Goal: Obtain resource: Obtain resource

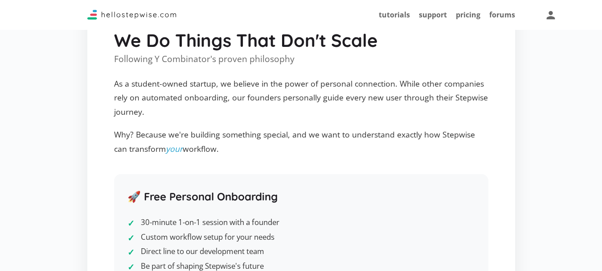
scroll to position [1471, 0]
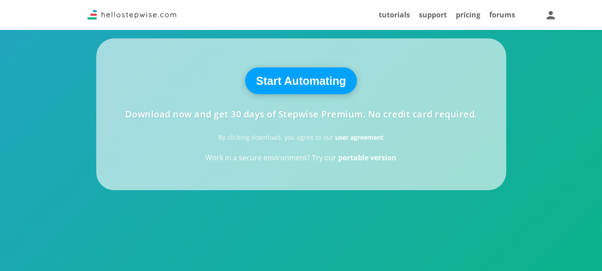
scroll to position [223, 0]
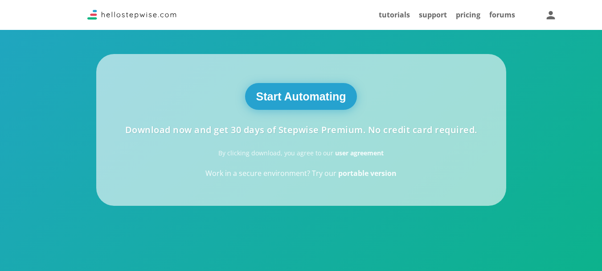
click at [308, 95] on button "Start Automating" at bounding box center [301, 96] width 112 height 27
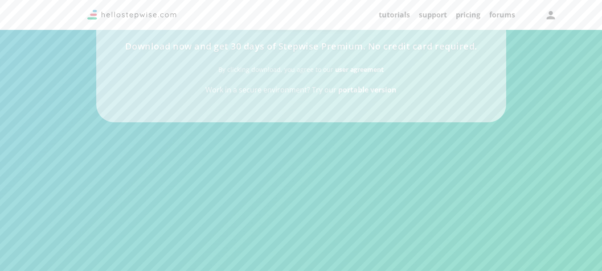
scroll to position [312, 0]
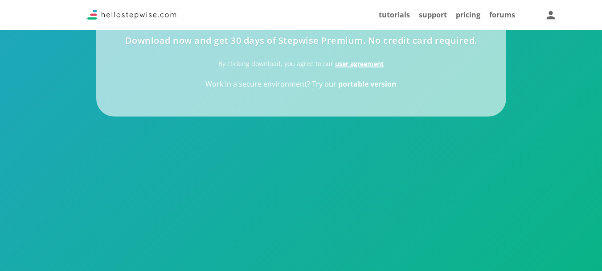
click at [358, 64] on strong "user agreement" at bounding box center [359, 63] width 49 height 8
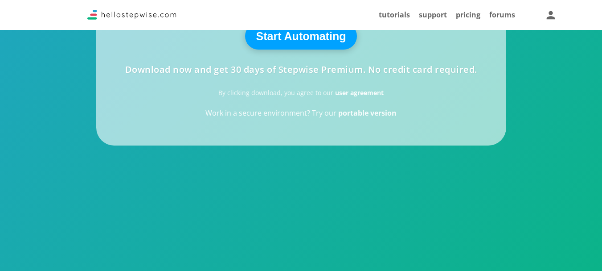
scroll to position [267, 0]
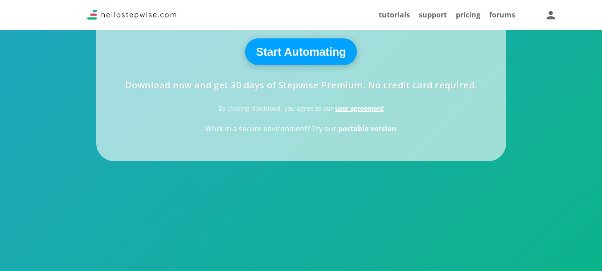
click at [358, 110] on strong "user agreement" at bounding box center [359, 108] width 49 height 8
click at [353, 107] on strong "user agreement" at bounding box center [359, 108] width 49 height 8
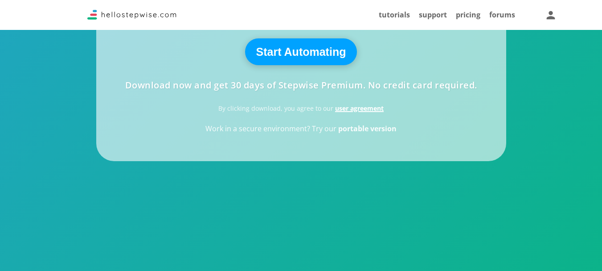
click at [353, 107] on strong "user agreement" at bounding box center [359, 108] width 49 height 8
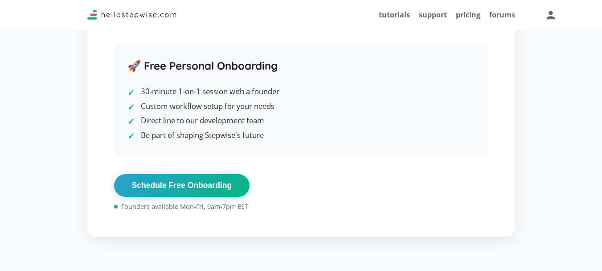
scroll to position [1605, 0]
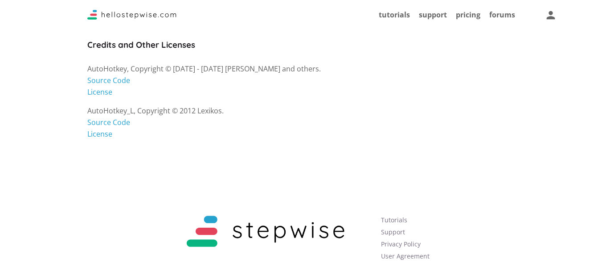
scroll to position [1054, 0]
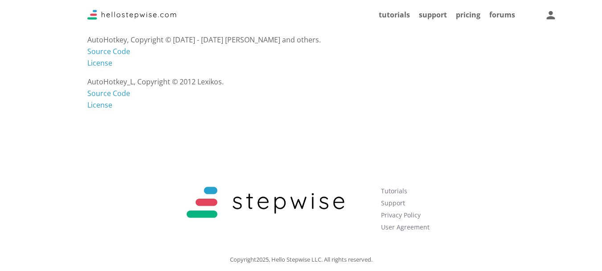
click at [183, 121] on footer "Tutorials Support Privacy Policy User Agreement Copyright 2025 , Hello Stepwise…" at bounding box center [301, 201] width 602 height 161
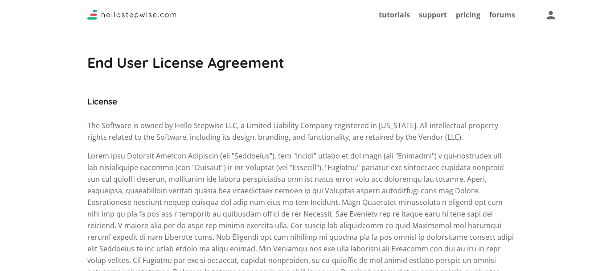
scroll to position [0, 0]
